Goal: Information Seeking & Learning: Check status

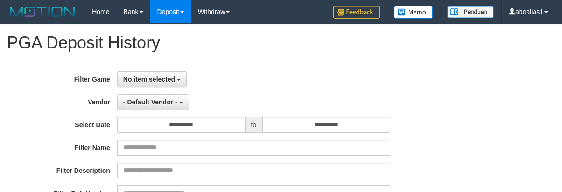
select select
select select "**"
click at [157, 86] on button "No item selected" at bounding box center [152, 79] width 70 height 16
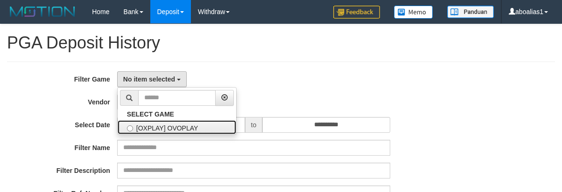
click at [157, 122] on label "[OXPLAY] OVOPLAY" at bounding box center [177, 128] width 119 height 14
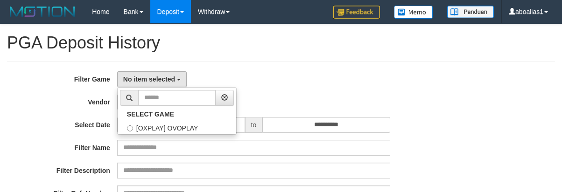
select select "****"
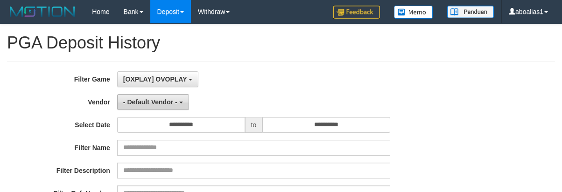
click at [150, 106] on button "- Default Vendor -" at bounding box center [153, 102] width 72 height 16
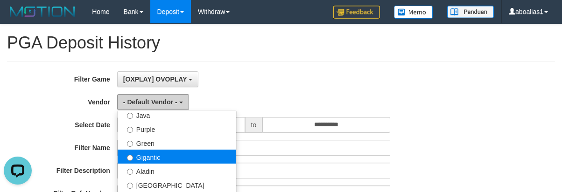
scroll to position [140, 0]
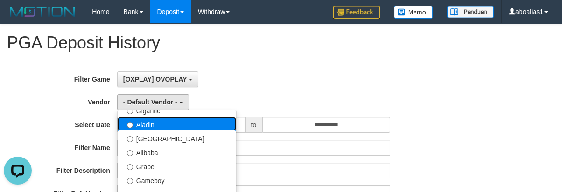
click at [156, 124] on label "Aladin" at bounding box center [177, 124] width 119 height 14
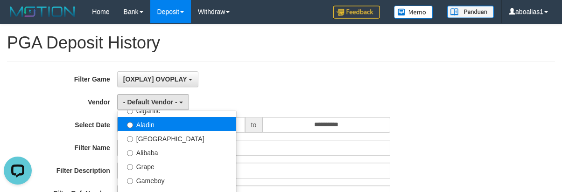
select select "**********"
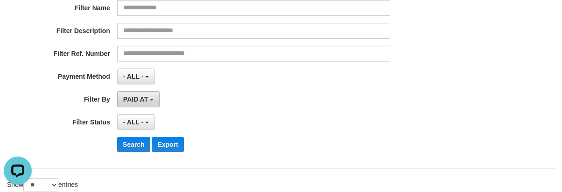
click at [139, 99] on span "PAID AT" at bounding box center [135, 99] width 25 height 7
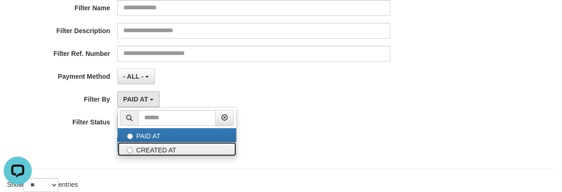
drag, startPoint x: 152, startPoint y: 145, endPoint x: 139, endPoint y: 129, distance: 20.3
click at [151, 145] on label "CREATED AT" at bounding box center [177, 149] width 119 height 14
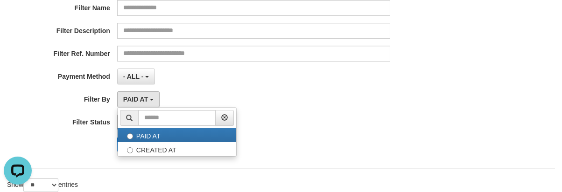
select select "*"
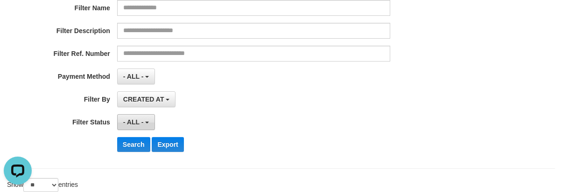
click at [134, 120] on span "- ALL -" at bounding box center [133, 122] width 21 height 7
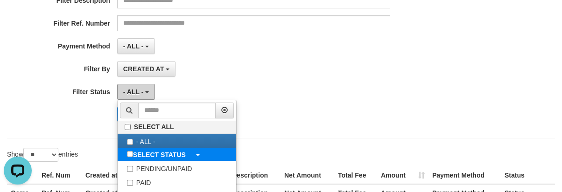
scroll to position [187, 0]
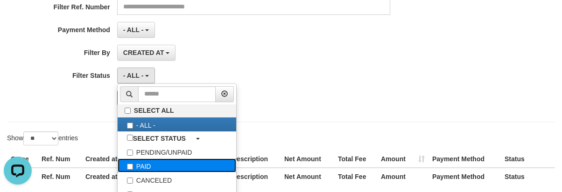
click at [146, 163] on label "PAID" at bounding box center [177, 166] width 119 height 14
select select "*"
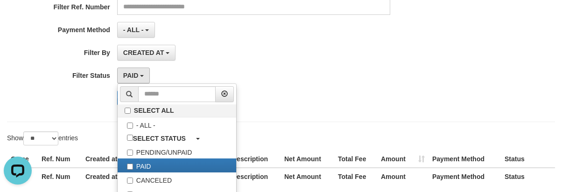
drag, startPoint x: 82, startPoint y: 102, endPoint x: 147, endPoint y: 101, distance: 64.9
click at [88, 101] on div "Search Export" at bounding box center [234, 98] width 469 height 15
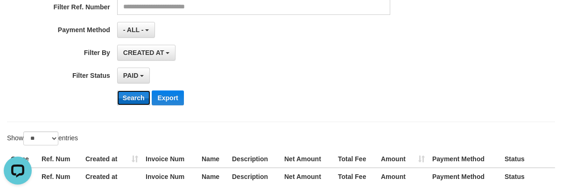
click at [147, 101] on button "Search" at bounding box center [133, 98] width 33 height 15
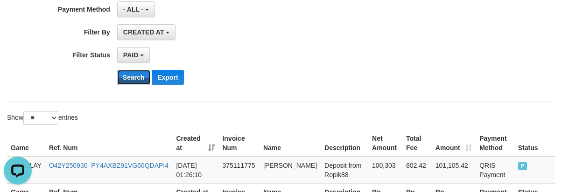
scroll to position [300, 0]
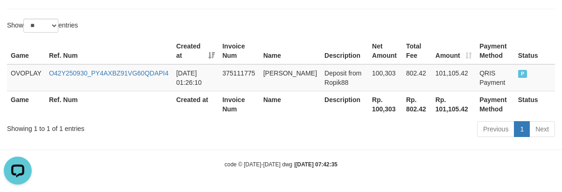
click at [403, 110] on th "Rp. 802.42" at bounding box center [417, 104] width 29 height 27
copy th "802.42"
click at [369, 110] on th "Rp. 100,303" at bounding box center [386, 104] width 34 height 27
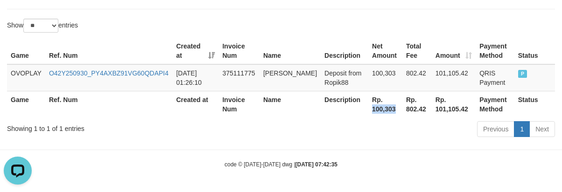
copy th "100,303"
drag, startPoint x: 183, startPoint y: 149, endPoint x: 204, endPoint y: 159, distance: 23.6
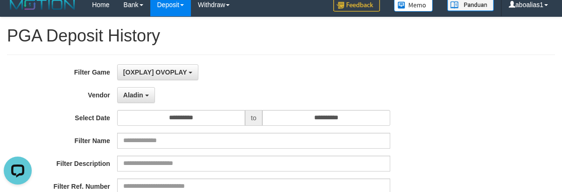
scroll to position [0, 0]
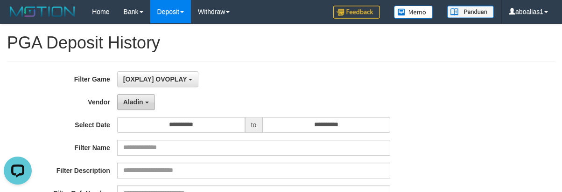
click at [129, 104] on span "Aladin" at bounding box center [133, 102] width 20 height 7
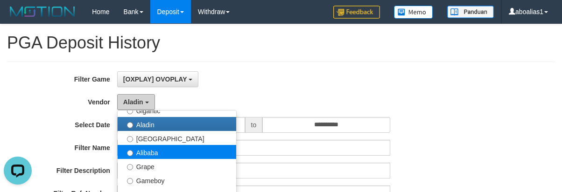
scroll to position [187, 0]
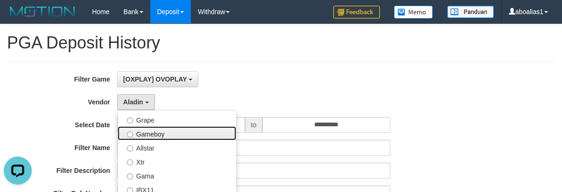
click at [149, 135] on label "Gameboy" at bounding box center [177, 134] width 119 height 14
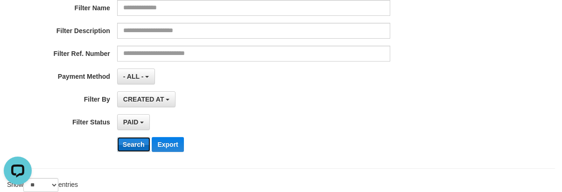
click at [132, 147] on button "Search" at bounding box center [133, 144] width 33 height 15
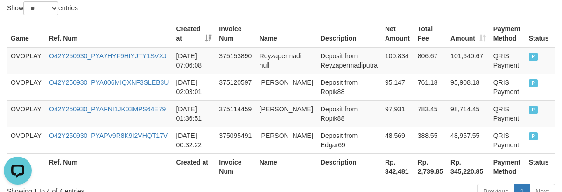
scroll to position [380, 0]
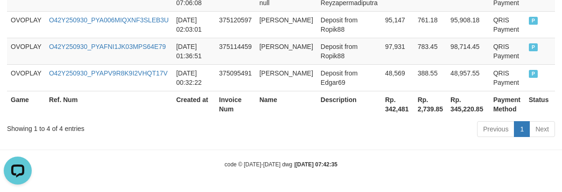
click at [387, 107] on th "Rp. 342,481" at bounding box center [398, 104] width 33 height 27
drag, startPoint x: 387, startPoint y: 107, endPoint x: 377, endPoint y: 111, distance: 10.2
click at [387, 109] on th "Rp. 342,481" at bounding box center [398, 104] width 33 height 27
copy th "342,481"
click at [139, 132] on div "Showing 1 to 4 of 4 entries" at bounding box center [117, 127] width 220 height 13
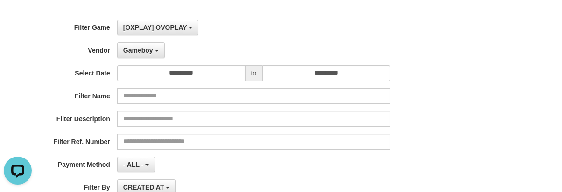
scroll to position [0, 0]
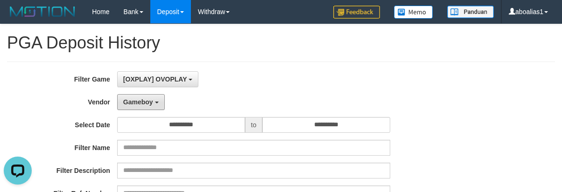
drag, startPoint x: 135, startPoint y: 106, endPoint x: 135, endPoint y: 114, distance: 7.5
click at [135, 106] on button "Gameboy" at bounding box center [141, 102] width 48 height 16
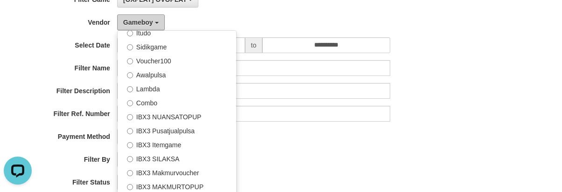
scroll to position [140, 0]
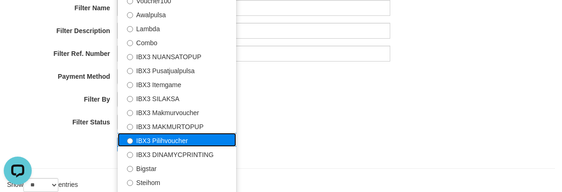
click at [171, 139] on label "IBX3 Pilihvoucher" at bounding box center [177, 140] width 119 height 14
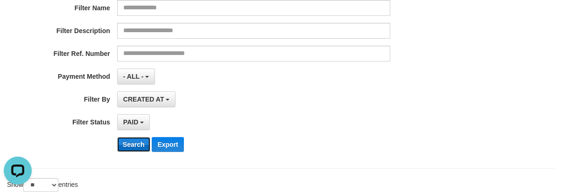
click at [130, 142] on button "Search" at bounding box center [133, 144] width 33 height 15
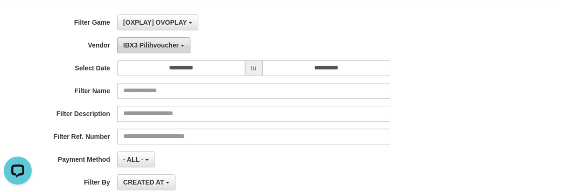
click at [162, 46] on span "IBX3 Pilihvoucher" at bounding box center [151, 45] width 56 height 7
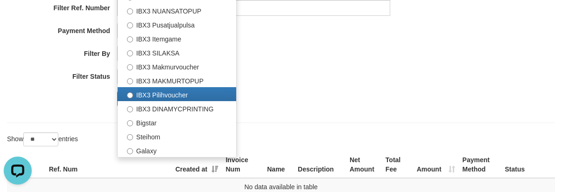
scroll to position [244, 0]
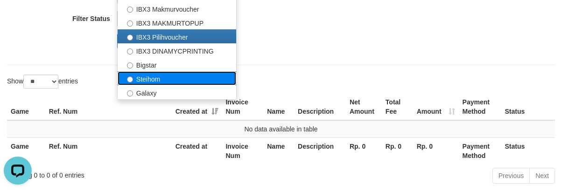
click at [161, 81] on label "Steihom" at bounding box center [177, 78] width 119 height 14
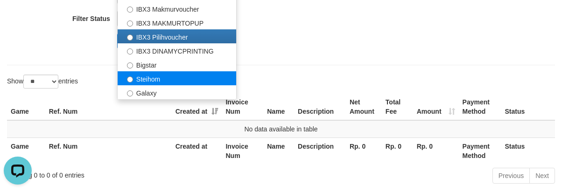
select select "**********"
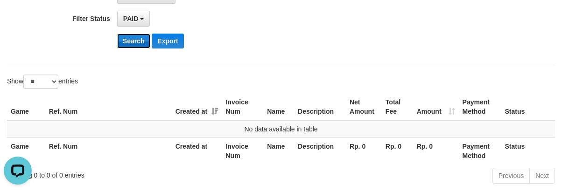
click at [140, 45] on button "Search" at bounding box center [133, 41] width 33 height 15
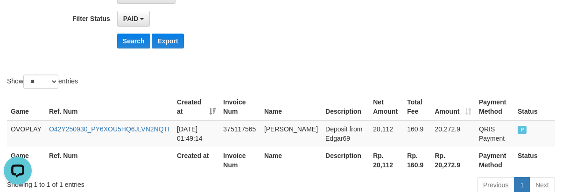
click at [369, 166] on th "Rp. 20,112" at bounding box center [386, 160] width 34 height 27
copy th "20,112"
click at [208, 82] on div "Show ** ** ** *** entries" at bounding box center [140, 83] width 267 height 16
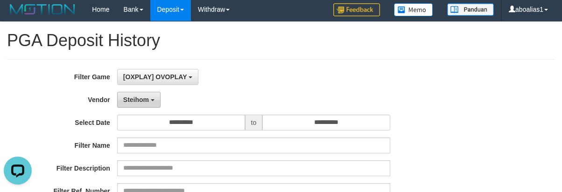
scroll to position [0, 0]
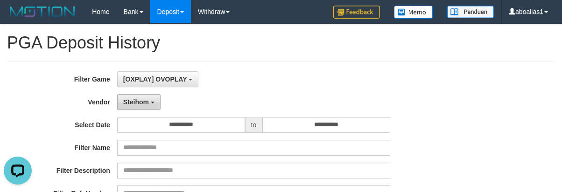
click at [141, 108] on button "Steihom" at bounding box center [138, 102] width 43 height 16
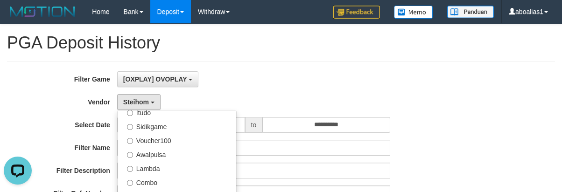
drag, startPoint x: 86, startPoint y: 137, endPoint x: 184, endPoint y: 129, distance: 97.9
click at [88, 138] on div "**********" at bounding box center [234, 185] width 469 height 228
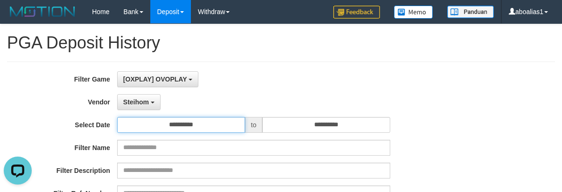
click at [171, 126] on input "**********" at bounding box center [181, 125] width 128 height 16
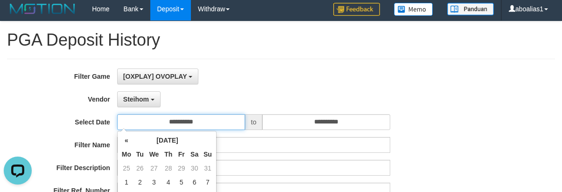
scroll to position [93, 0]
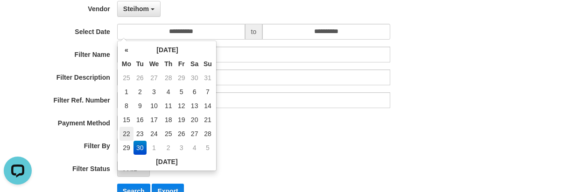
click at [123, 135] on td "22" at bounding box center [127, 134] width 14 height 14
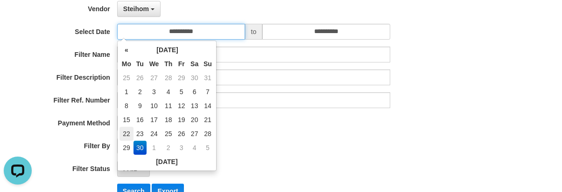
type input "**********"
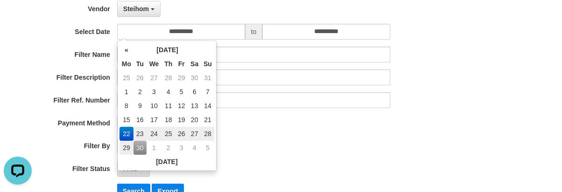
click at [95, 123] on label "Payment Method" at bounding box center [58, 121] width 117 height 13
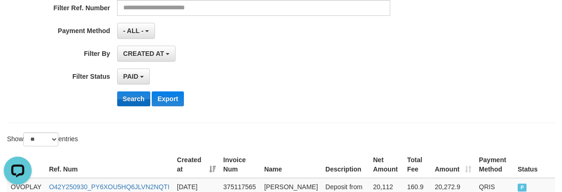
scroll to position [187, 0]
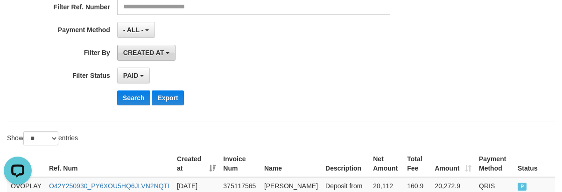
click at [136, 54] on span "CREATED AT" at bounding box center [143, 52] width 41 height 7
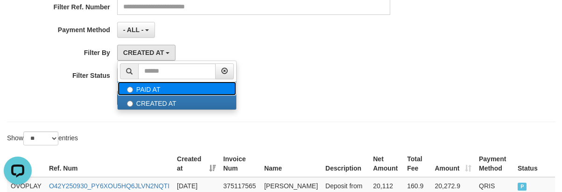
click at [142, 92] on label "PAID AT" at bounding box center [177, 89] width 119 height 14
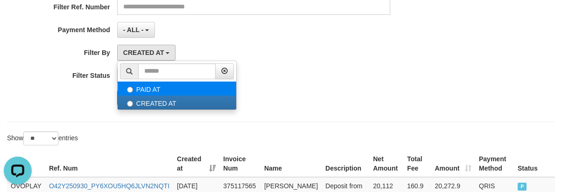
select select "*"
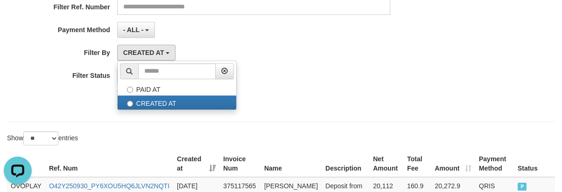
click at [132, 100] on button "Search" at bounding box center [133, 98] width 33 height 15
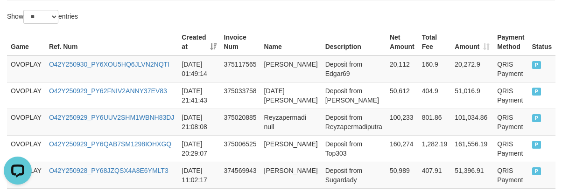
scroll to position [406, 0]
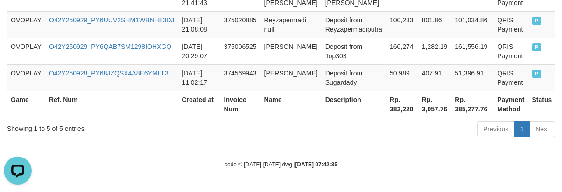
click at [389, 107] on th "Rp. 382,220" at bounding box center [402, 104] width 32 height 27
copy th "382,220"
click at [139, 108] on th "Ref. Num" at bounding box center [111, 104] width 133 height 27
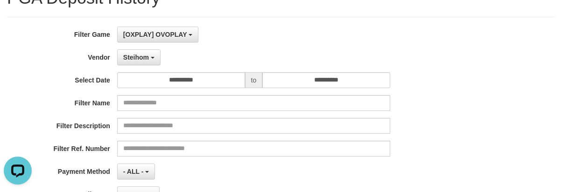
scroll to position [0, 0]
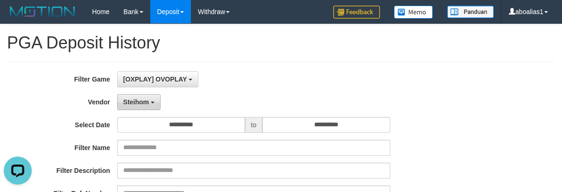
click at [133, 107] on button "Steihom" at bounding box center [138, 102] width 43 height 16
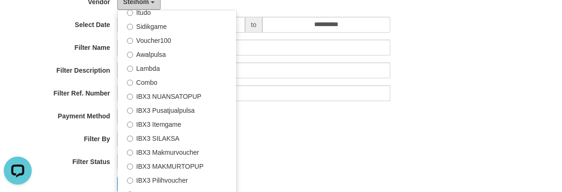
scroll to position [187, 0]
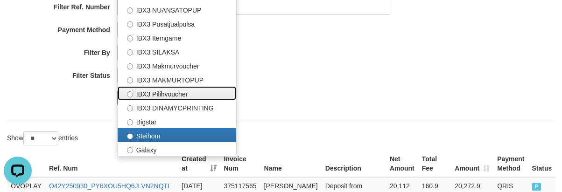
drag, startPoint x: 166, startPoint y: 98, endPoint x: 163, endPoint y: 94, distance: 5.3
click at [166, 97] on label "IBX3 Pilihvoucher" at bounding box center [177, 93] width 119 height 14
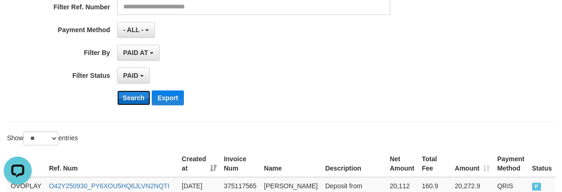
click at [133, 94] on button "Search" at bounding box center [133, 98] width 33 height 15
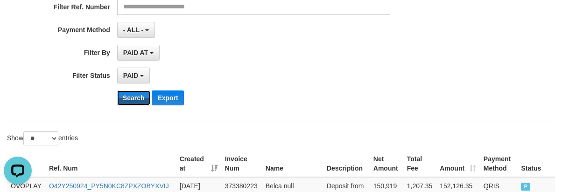
scroll to position [327, 0]
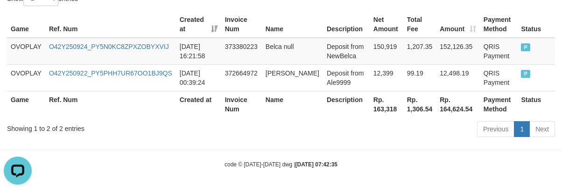
click at [370, 107] on th "Rp. 163,318" at bounding box center [387, 104] width 34 height 27
click at [370, 110] on th "Rp. 163,318" at bounding box center [387, 104] width 34 height 27
click at [370, 108] on th "Rp. 163,318" at bounding box center [387, 104] width 34 height 27
click at [370, 109] on th "Rp. 163,318" at bounding box center [387, 104] width 34 height 27
copy th "163,318"
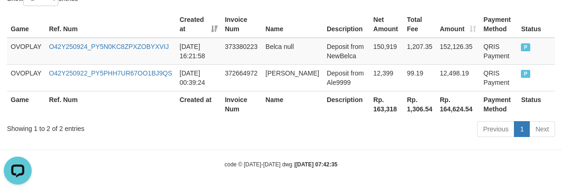
drag, startPoint x: 173, startPoint y: 128, endPoint x: 179, endPoint y: 118, distance: 11.9
click at [173, 128] on div "Showing 1 to 2 of 2 entries" at bounding box center [117, 127] width 220 height 13
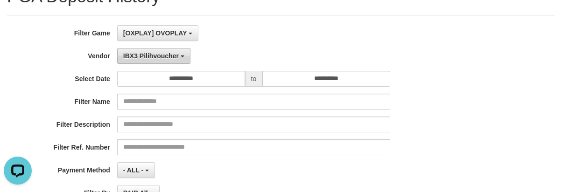
scroll to position [0, 0]
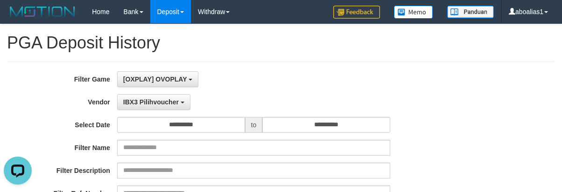
click at [145, 112] on div "**********" at bounding box center [234, 185] width 469 height 228
click at [145, 105] on span "IBX3 Pilihvoucher" at bounding box center [151, 102] width 56 height 7
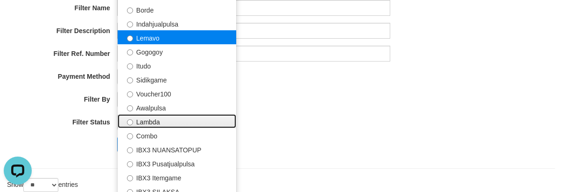
drag, startPoint x: 170, startPoint y: 116, endPoint x: 169, endPoint y: 31, distance: 84.6
click at [169, 31] on ul "- Default Vendor - [PERSON_NAME] Atlas WD LB Java Purple Green Gigantic Aladin …" at bounding box center [177, 87] width 120 height 234
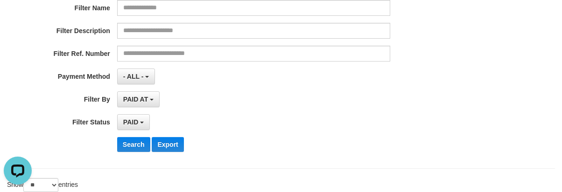
scroll to position [84, 0]
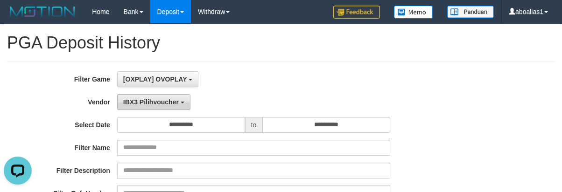
click at [157, 101] on span "IBX3 Pilihvoucher" at bounding box center [151, 102] width 56 height 7
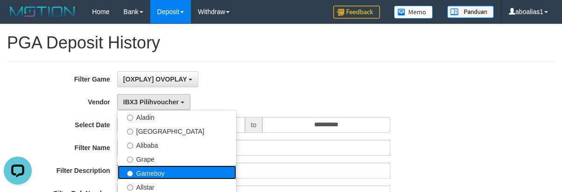
click at [159, 169] on label "Gameboy" at bounding box center [177, 173] width 119 height 14
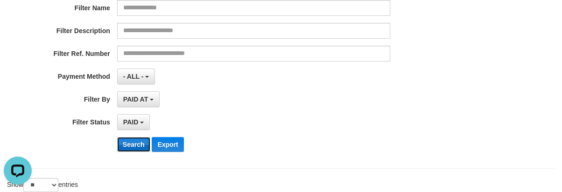
click at [132, 142] on button "Search" at bounding box center [133, 144] width 33 height 15
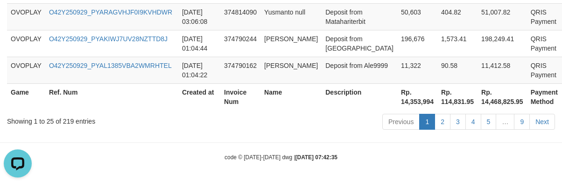
click at [398, 103] on th "Rp. 14,353,994" at bounding box center [418, 96] width 40 height 27
copy th "14,353,994"
click at [244, 128] on div "Previous 1 2 3 4 5 … 9 Next" at bounding box center [398, 123] width 314 height 20
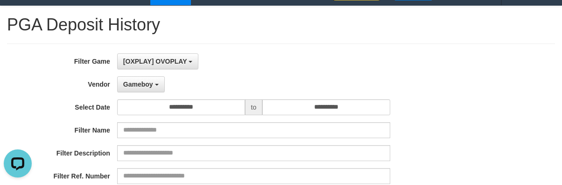
scroll to position [13, 0]
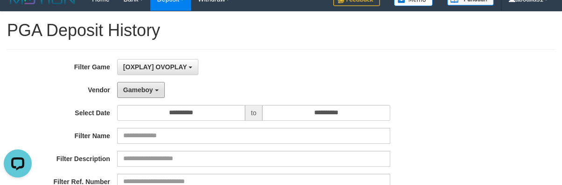
drag, startPoint x: 143, startPoint y: 91, endPoint x: 158, endPoint y: 125, distance: 37.5
click at [143, 90] on span "Gameboy" at bounding box center [138, 89] width 30 height 7
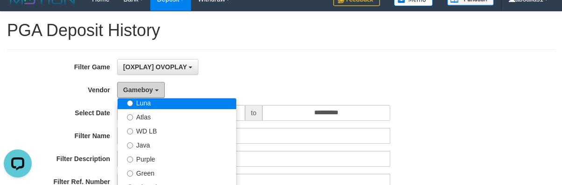
scroll to position [101, 0]
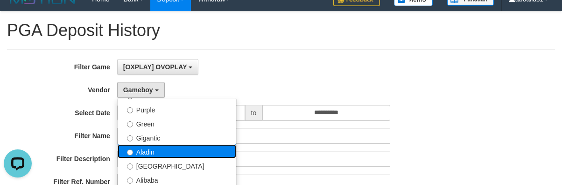
click at [170, 147] on label "Aladin" at bounding box center [177, 151] width 119 height 14
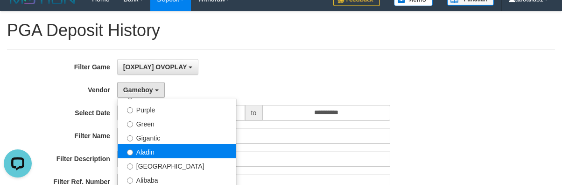
select select "**********"
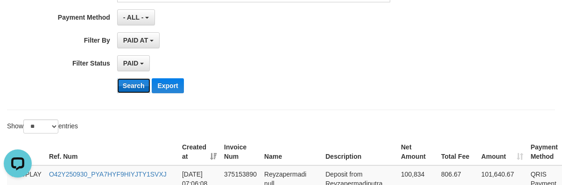
click at [141, 86] on button "Search" at bounding box center [133, 85] width 33 height 15
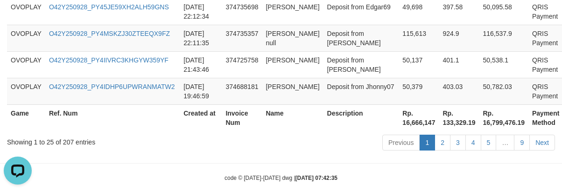
scroll to position [939, 0]
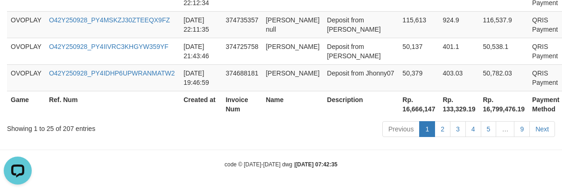
drag, startPoint x: 389, startPoint y: 119, endPoint x: 383, endPoint y: 112, distance: 9.0
click at [399, 112] on th "Rp. 16,666,147" at bounding box center [419, 104] width 40 height 27
copy th "16,666,147"
